Goal: Transaction & Acquisition: Purchase product/service

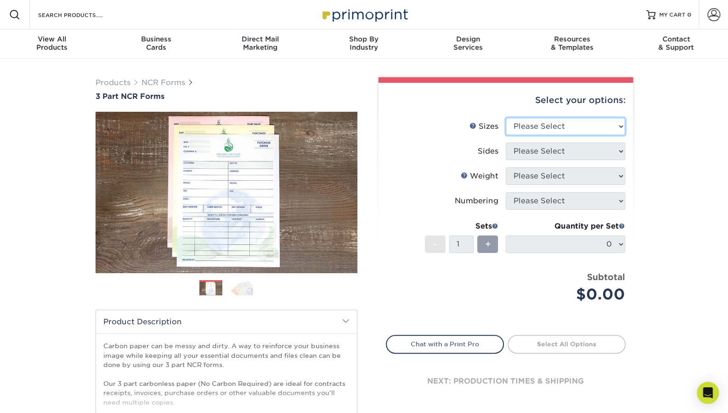
click at [536, 134] on select "Please Select 5.5" x 8.5" 8.5" x 11"" at bounding box center [565, 126] width 119 height 17
select select "8.50x11.00"
click at [506, 118] on select "Please Select 5.5" x 8.5" 8.5" x 11"" at bounding box center [565, 126] width 119 height 17
click at [539, 153] on select "Please Select Black & White (1/0) Full Color (4/0)" at bounding box center [565, 150] width 119 height 17
select select "2295b6f0-1f96-4774-b4ab-d24da34c0f39"
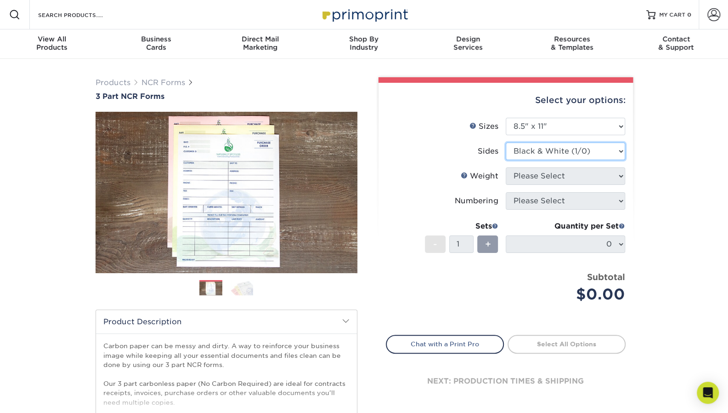
click at [506, 142] on select "Please Select Black & White (1/0) Full Color (4/0)" at bounding box center [565, 150] width 119 height 17
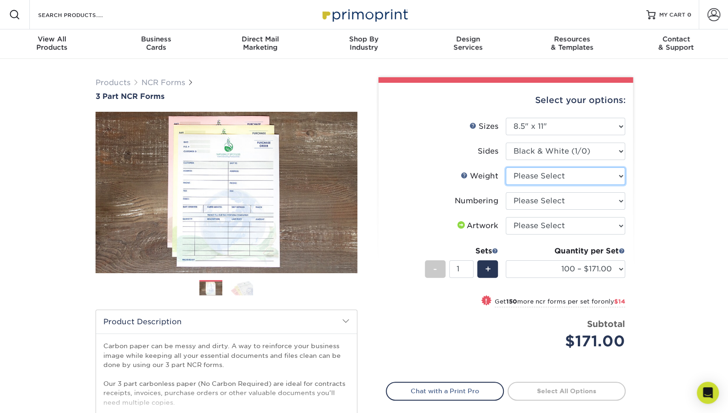
click at [528, 177] on select "Please Select 20LB3P" at bounding box center [565, 175] width 119 height 17
select select "20LB3P"
click at [506, 167] on select "Please Select 20LB3P" at bounding box center [565, 175] width 119 height 17
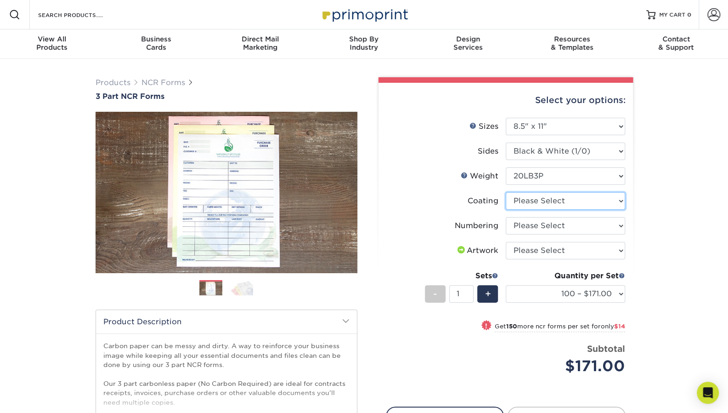
click at [560, 204] on select at bounding box center [565, 200] width 119 height 17
click at [454, 201] on label "Coating" at bounding box center [445, 200] width 119 height 17
click at [539, 224] on select "Please Select Numbering on the Front only No Numbering" at bounding box center [565, 225] width 119 height 17
click at [431, 212] on li "Coating" at bounding box center [505, 204] width 239 height 25
click at [560, 226] on select "Please Select Numbering on the Front only No Numbering" at bounding box center [565, 225] width 119 height 17
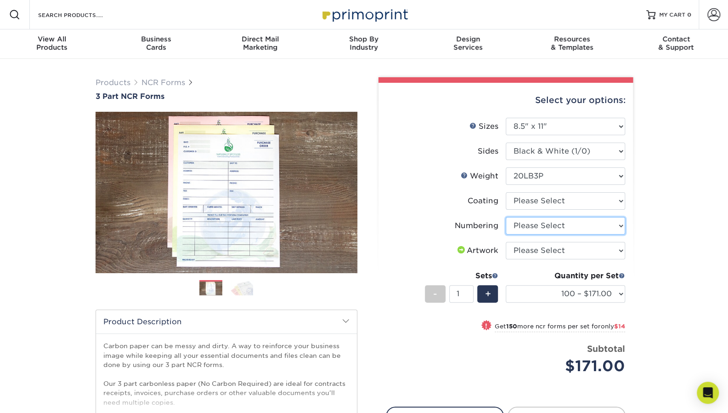
select select "936c80a5-99b7-47e8-acd6-e5b2b860875a"
click at [506, 217] on select "Please Select Numbering on the Front only No Numbering" at bounding box center [565, 225] width 119 height 17
click at [546, 250] on select "Please Select I will upload files I need a design - $75" at bounding box center [565, 250] width 119 height 17
select select "upload"
click at [506, 242] on select "Please Select I will upload files I need a design - $75" at bounding box center [565, 250] width 119 height 17
